Goal: Information Seeking & Learning: Compare options

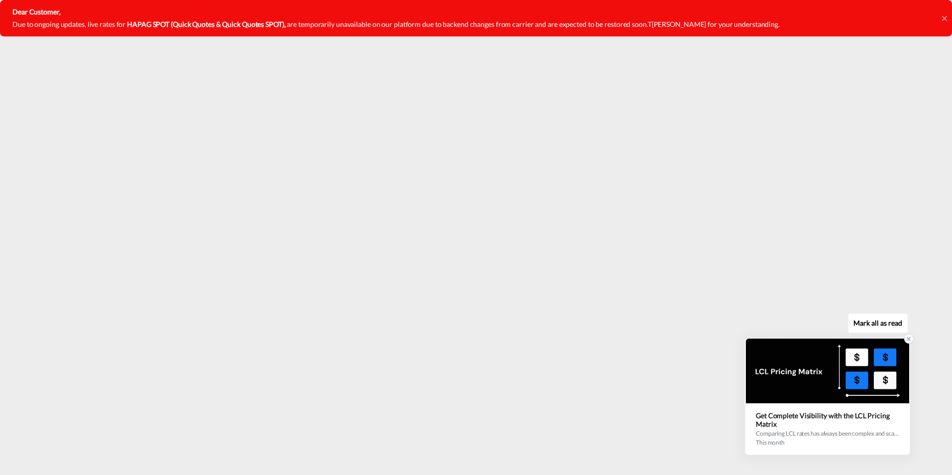
click at [908, 341] on icon at bounding box center [908, 339] width 3 height 3
